Goal: Book appointment/travel/reservation

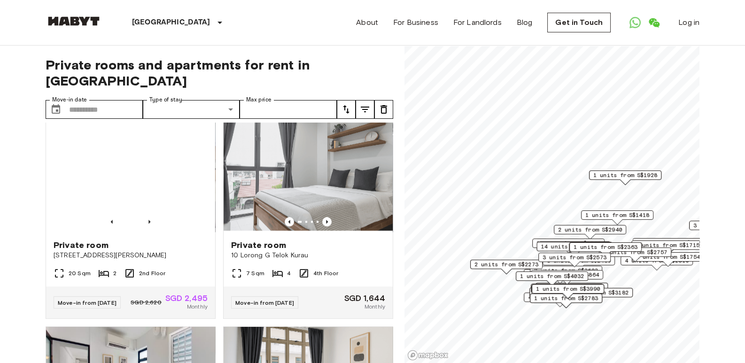
scroll to position [1409, 0]
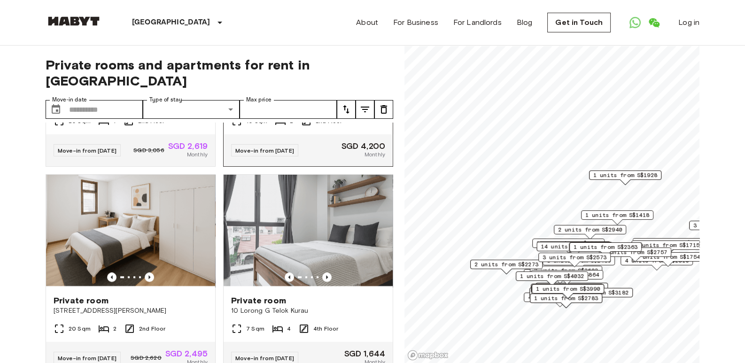
click at [323, 134] on div "10 Sqm 2 2nd Floor" at bounding box center [308, 125] width 169 height 19
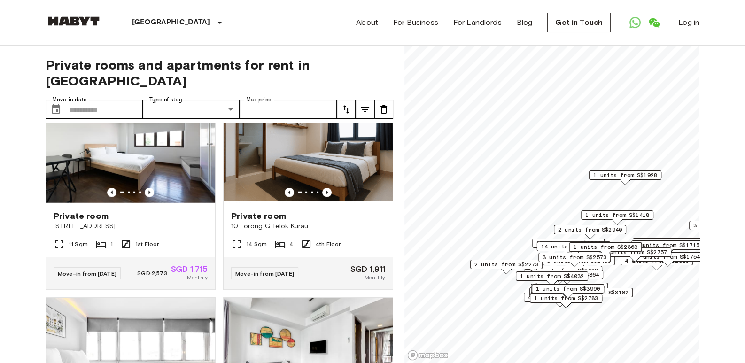
scroll to position [7825, 0]
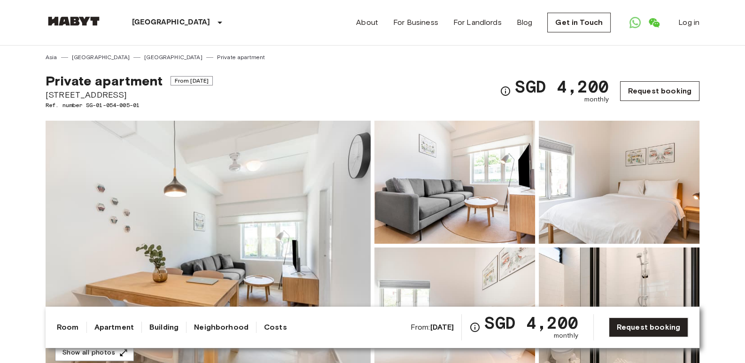
click at [650, 88] on link "Request booking" at bounding box center [659, 91] width 79 height 20
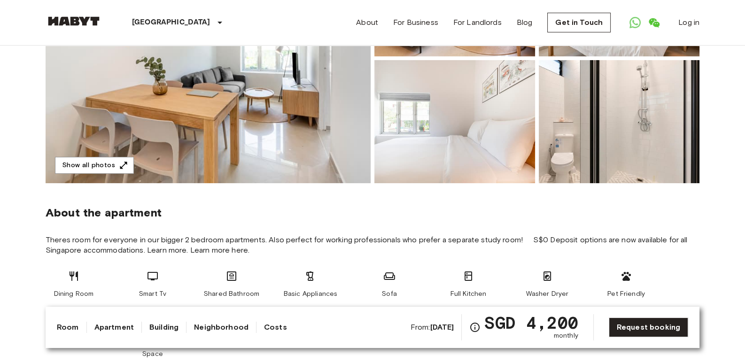
scroll to position [282, 0]
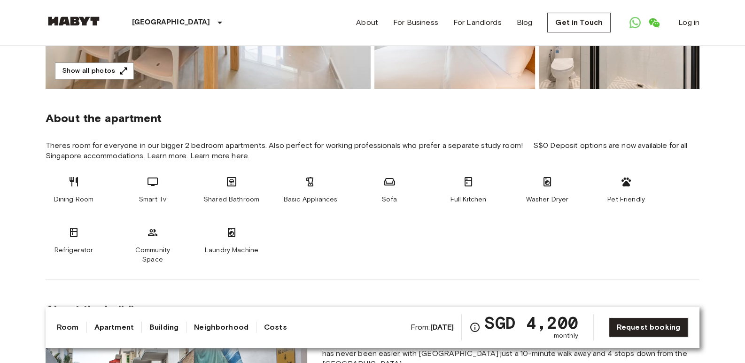
click at [264, 329] on link "Costs" at bounding box center [275, 327] width 23 height 11
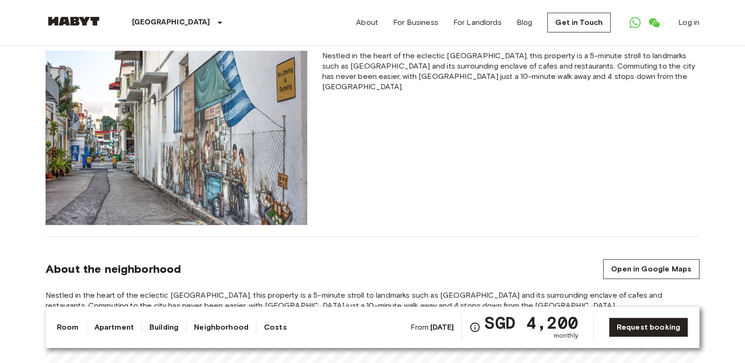
scroll to position [559, 0]
click at [209, 326] on link "Neighborhood" at bounding box center [221, 327] width 54 height 11
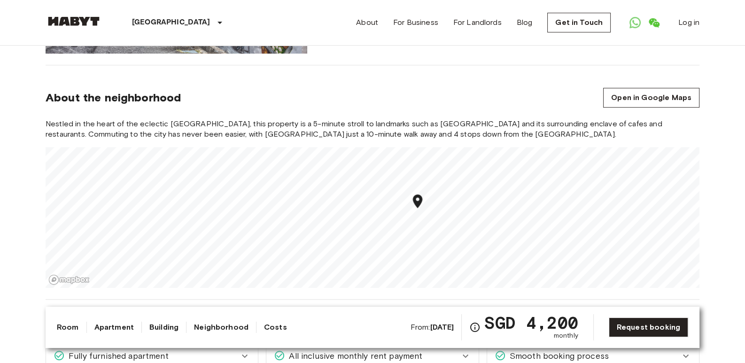
scroll to position [741, 0]
